Goal: Book appointment/travel/reservation

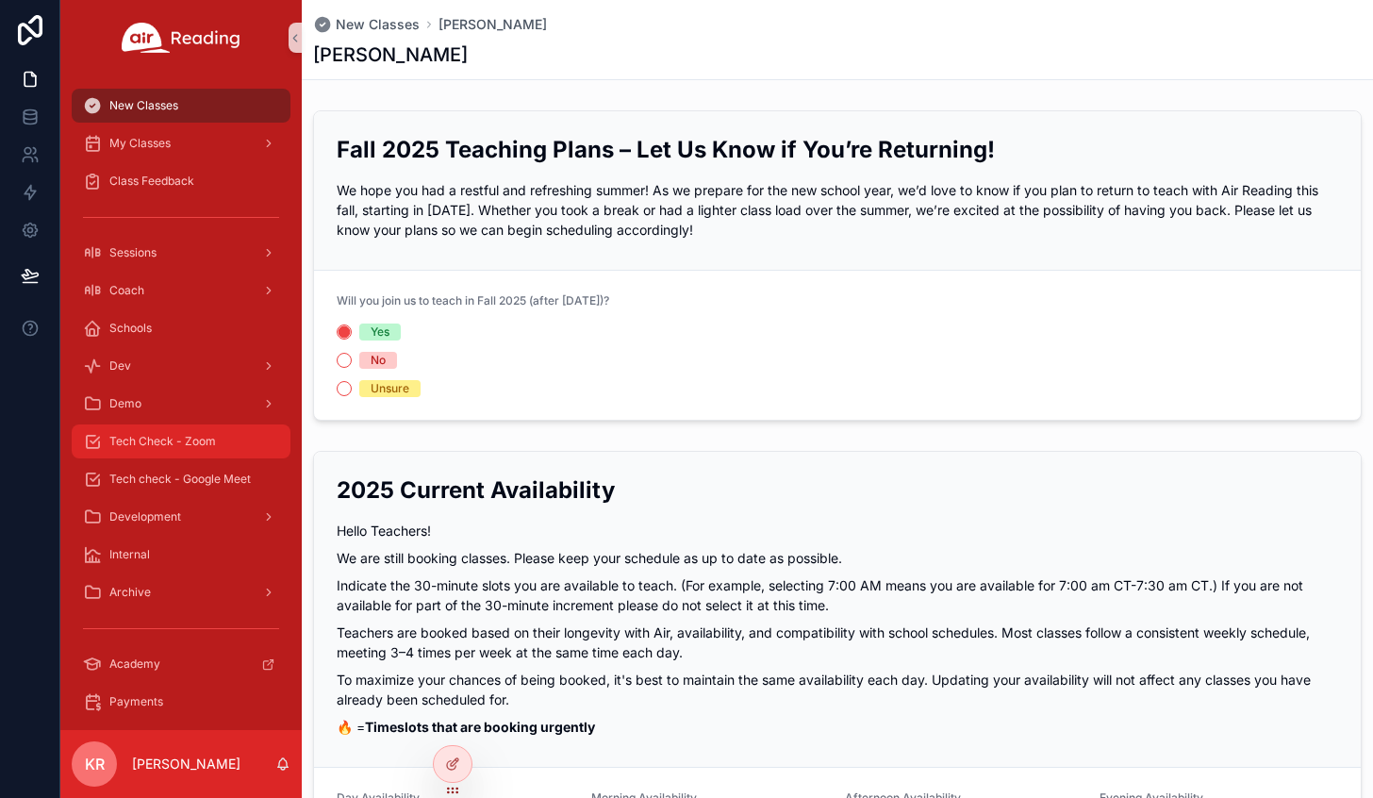
click at [171, 446] on span "Tech Check - Zoom" at bounding box center [162, 441] width 107 height 15
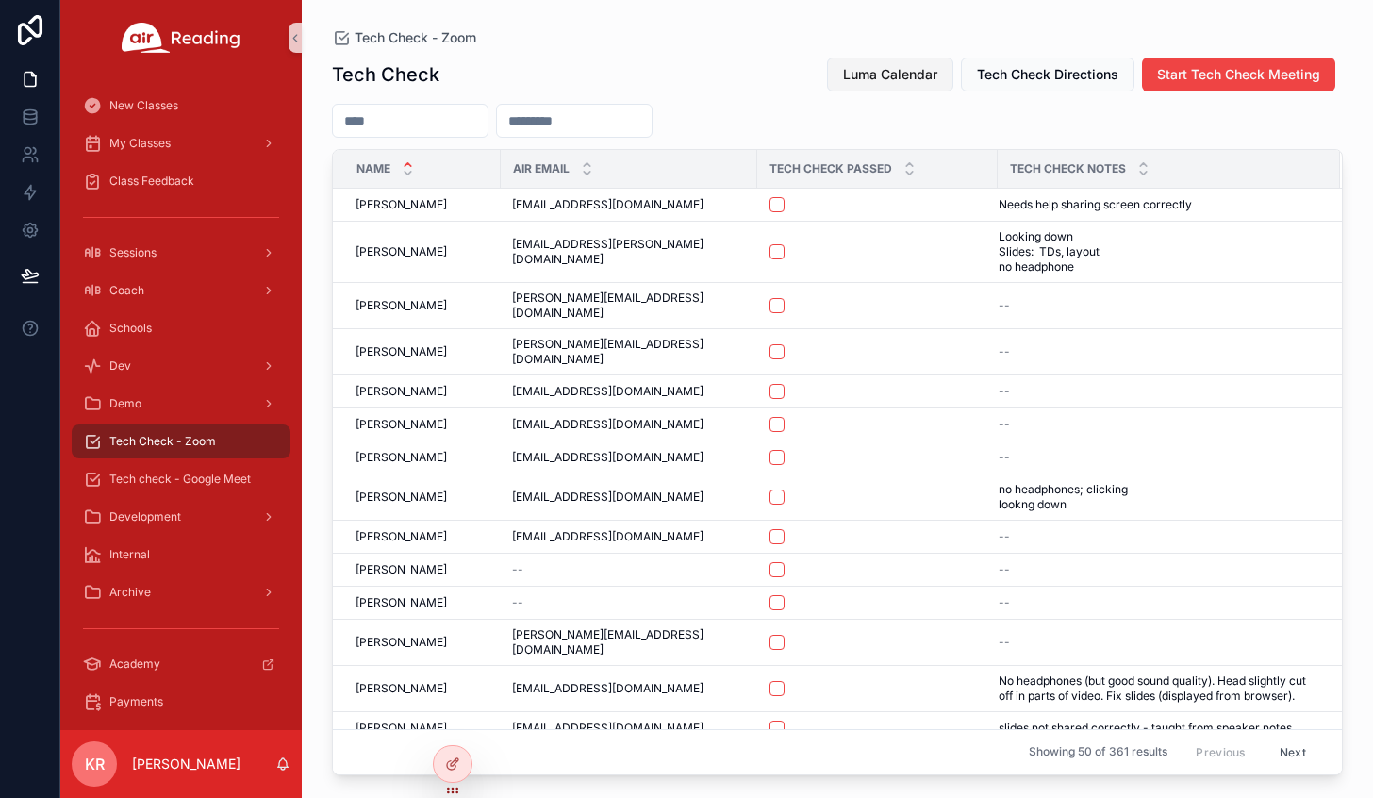
click at [888, 74] on span "Luma Calendar" at bounding box center [890, 74] width 94 height 19
